Goal: Navigation & Orientation: Find specific page/section

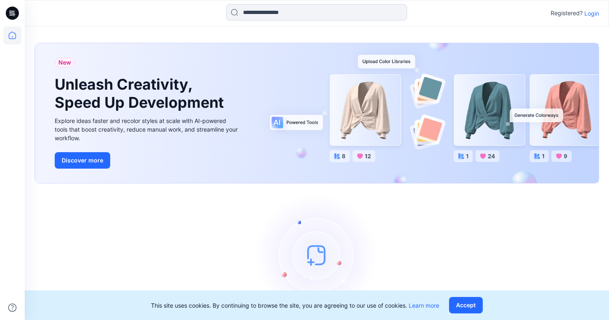
click at [595, 15] on p "Login" at bounding box center [591, 13] width 15 height 9
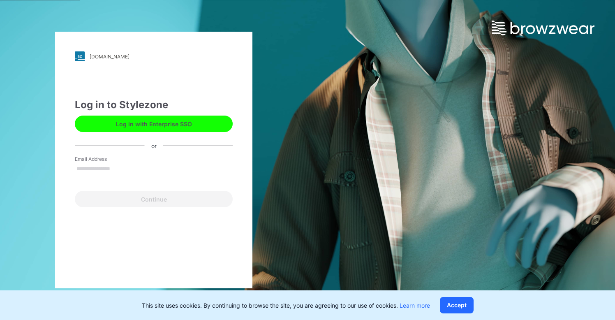
type input "**********"
click at [154, 199] on button "Continue" at bounding box center [154, 199] width 158 height 16
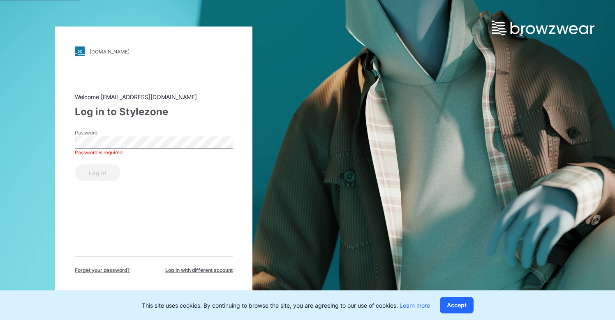
click at [97, 172] on button "Log in" at bounding box center [98, 172] width 46 height 16
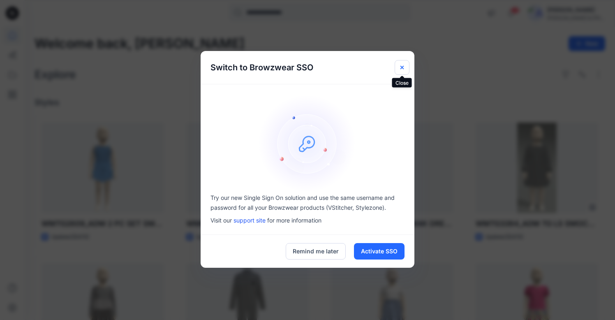
click at [402, 65] on icon "Close" at bounding box center [402, 67] width 7 height 7
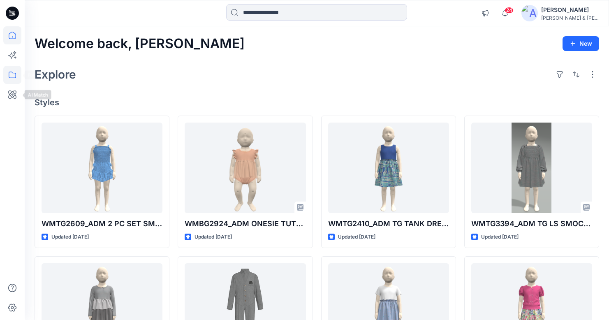
click at [12, 77] on icon at bounding box center [12, 75] width 18 height 18
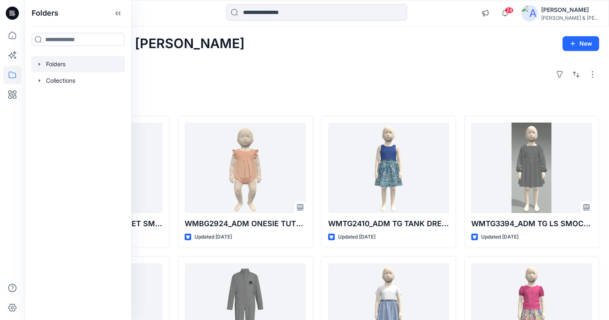
click at [39, 65] on icon "button" at bounding box center [40, 63] width 2 height 3
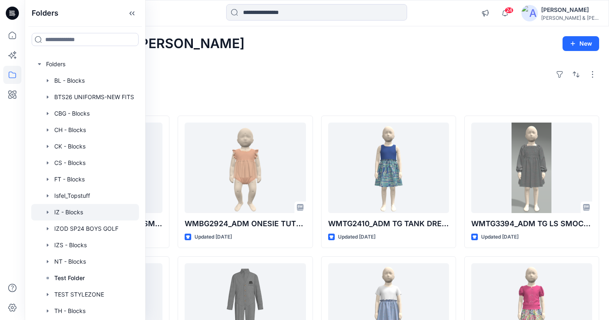
click at [71, 214] on div at bounding box center [85, 212] width 108 height 16
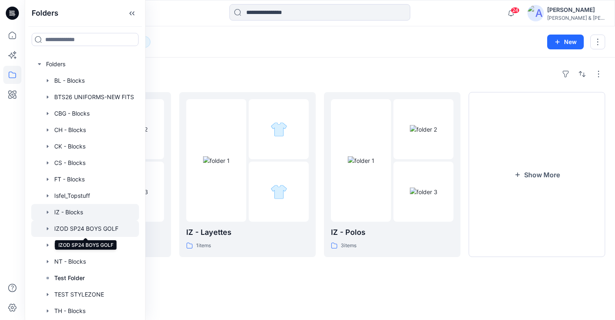
click at [102, 229] on div at bounding box center [85, 228] width 108 height 16
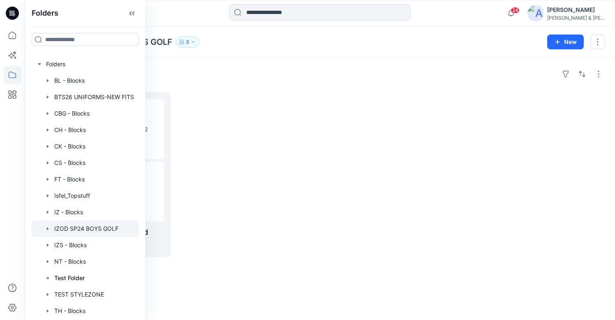
click at [419, 206] on div at bounding box center [392, 174] width 136 height 165
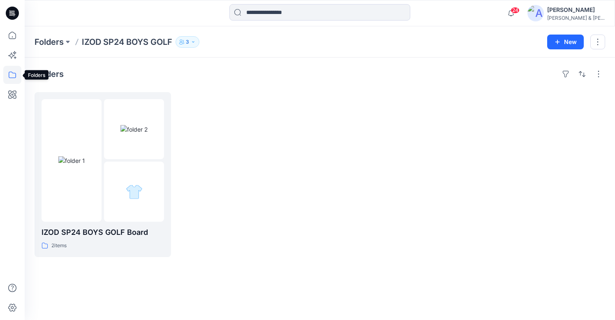
click at [13, 76] on icon at bounding box center [12, 75] width 18 height 18
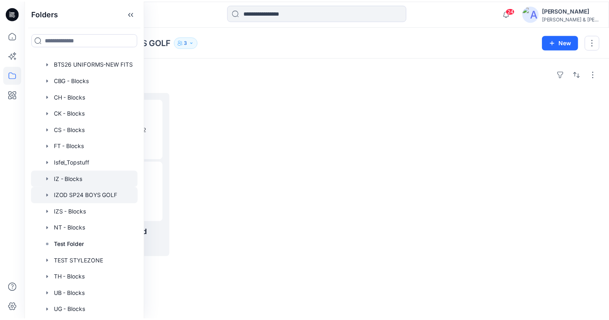
scroll to position [34, 0]
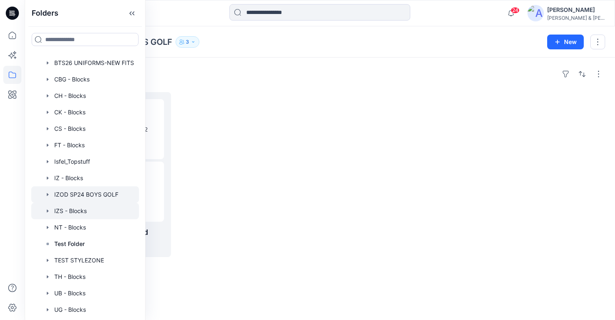
click at [69, 211] on div at bounding box center [85, 211] width 108 height 16
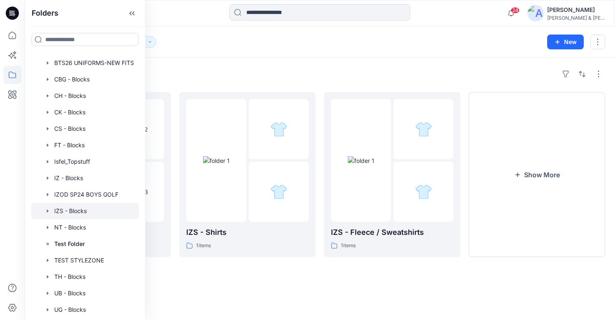
click at [338, 53] on div "Folders IZS - Blocks 6 New" at bounding box center [320, 41] width 590 height 31
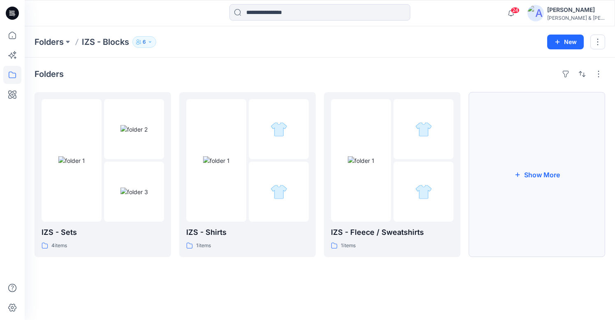
click at [559, 171] on button "Show More" at bounding box center [537, 174] width 136 height 165
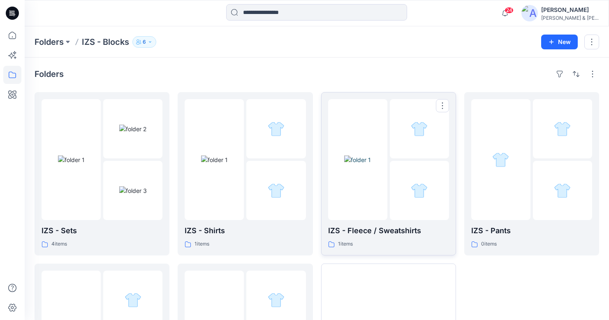
click at [369, 198] on div at bounding box center [357, 159] width 59 height 121
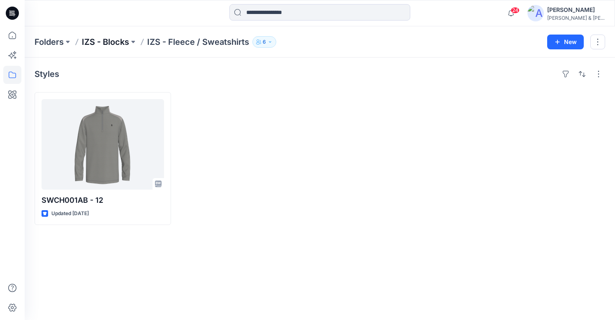
click at [115, 39] on p "IZS - Blocks" at bounding box center [105, 42] width 47 height 12
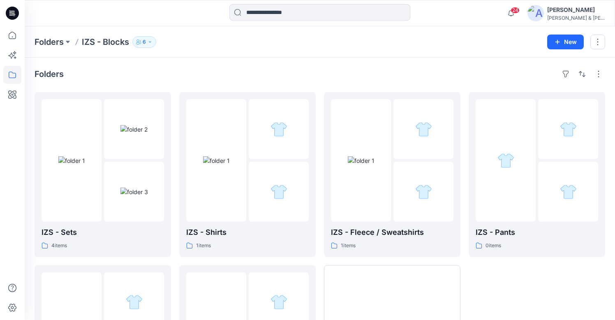
click at [295, 71] on div "Folders" at bounding box center [320, 73] width 571 height 13
